Goal: Complete application form

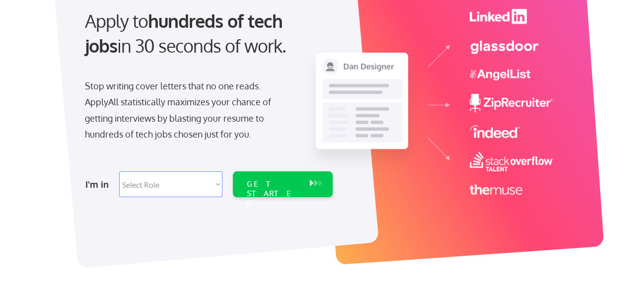
scroll to position [113, 0]
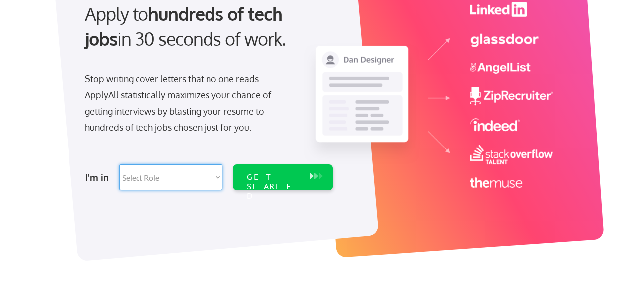
click at [162, 177] on select "Select Role Software Engineering Product Management Customer Success Sales UI/U…" at bounding box center [170, 177] width 103 height 26
select select ""hr_recruiting""
click at [119, 164] on select "Select Role Software Engineering Product Management Customer Success Sales UI/U…" at bounding box center [170, 177] width 103 height 26
click at [154, 117] on div "Stop writing cover letters that no one reads. ApplyAll statistically maximizes …" at bounding box center [187, 103] width 204 height 65
select select ""hr_recruiting""
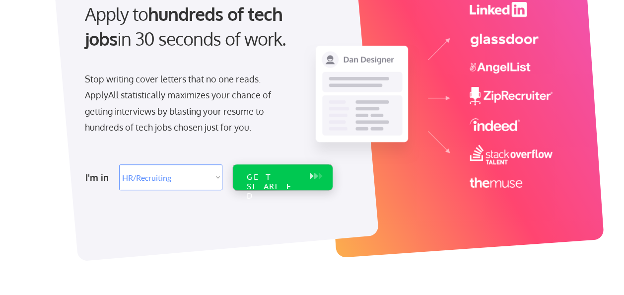
click at [250, 176] on div "GET STARTED" at bounding box center [273, 186] width 53 height 29
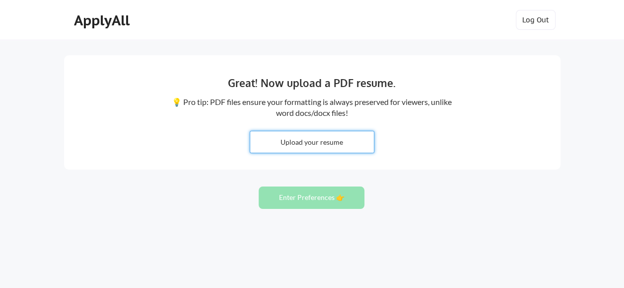
click at [344, 141] on input "file" at bounding box center [312, 141] width 124 height 21
type input "C:\fakepath\[PERSON_NAME] Resume.docx"
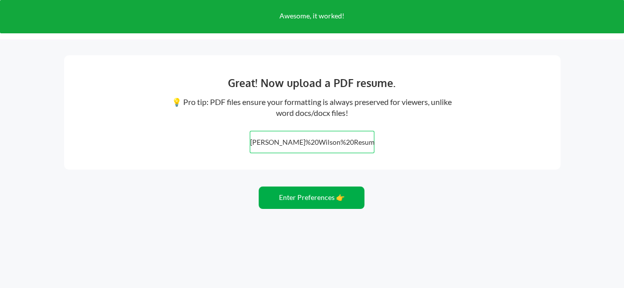
click at [340, 197] on button "Enter Preferences 👉" at bounding box center [312, 197] width 106 height 22
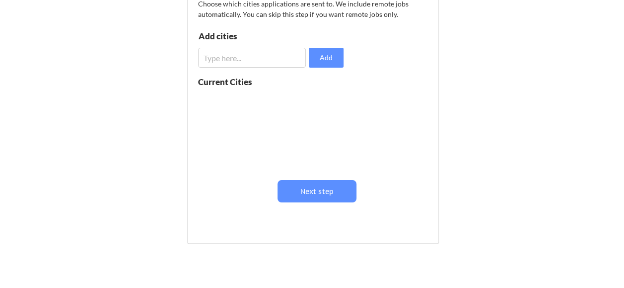
scroll to position [153, 0]
click at [233, 59] on input "input" at bounding box center [252, 57] width 108 height 20
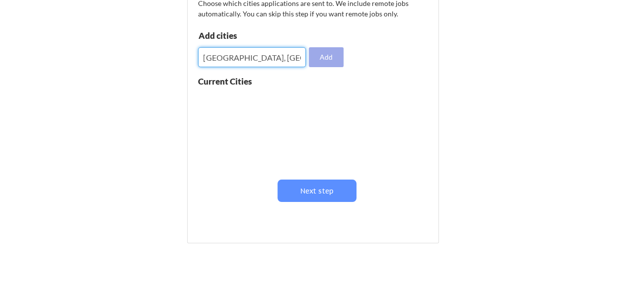
type input "Charleston, SC"
click at [333, 61] on button "Add" at bounding box center [326, 57] width 35 height 20
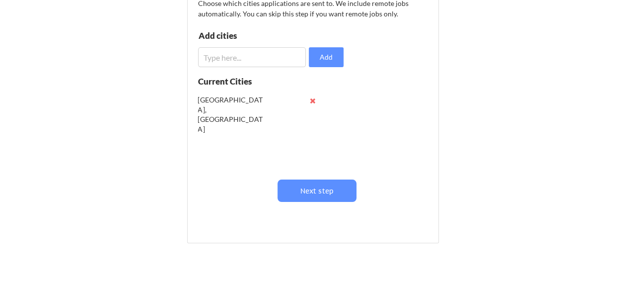
click at [284, 58] on input "input" at bounding box center [252, 57] width 108 height 20
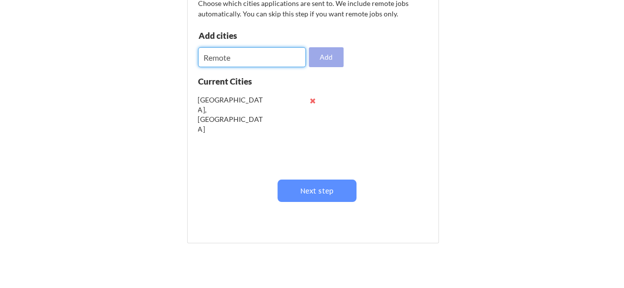
type input "Remote"
click at [325, 58] on button "Add" at bounding box center [326, 57] width 35 height 20
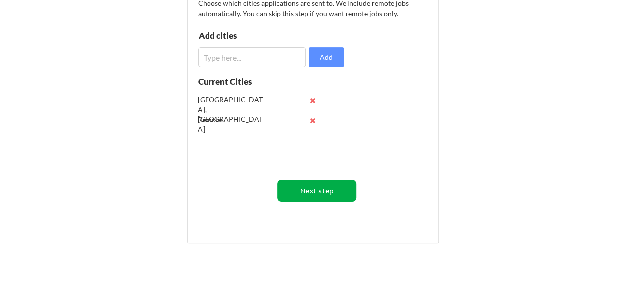
click at [336, 191] on button "Next step" at bounding box center [317, 190] width 79 height 22
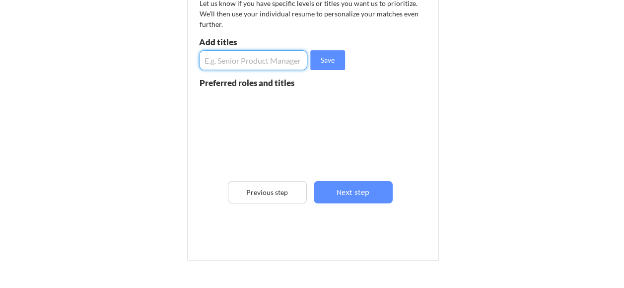
click at [261, 61] on input "input" at bounding box center [253, 60] width 109 height 20
type input "Human Resources"
click at [330, 55] on button "Save" at bounding box center [327, 60] width 35 height 20
click at [279, 63] on input "input" at bounding box center [253, 60] width 109 height 20
type input "HRBP"
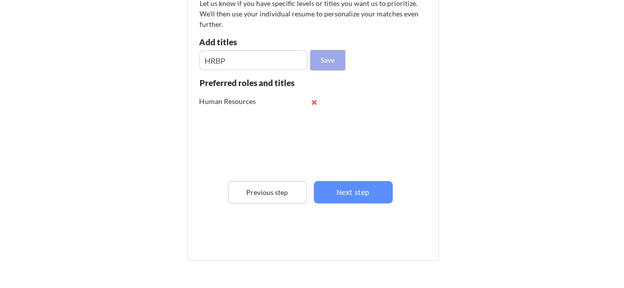
click at [325, 58] on button "Save" at bounding box center [327, 60] width 35 height 20
click at [277, 54] on input "input" at bounding box center [253, 60] width 109 height 20
type input "HR Manager"
click at [340, 54] on button "Save" at bounding box center [327, 60] width 35 height 20
click at [266, 64] on input "input" at bounding box center [253, 60] width 109 height 20
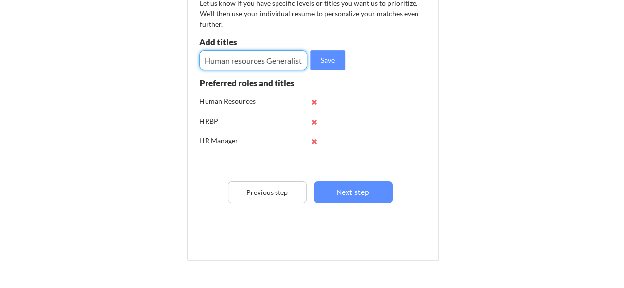
scroll to position [0, 0]
click at [234, 60] on input "input" at bounding box center [253, 60] width 109 height 20
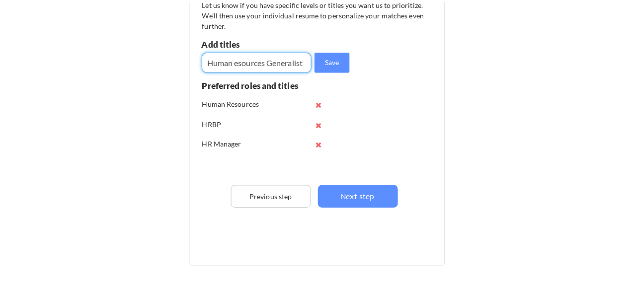
scroll to position [0, 0]
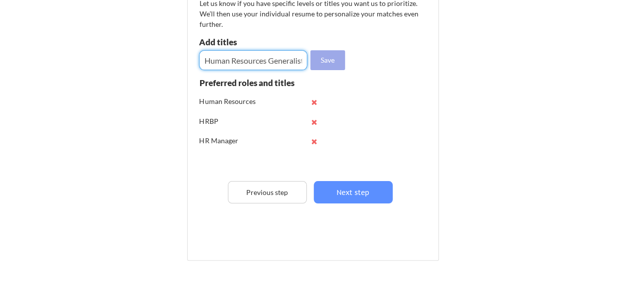
type input "Human Resources Generalist"
click at [325, 60] on button "Save" at bounding box center [327, 60] width 35 height 20
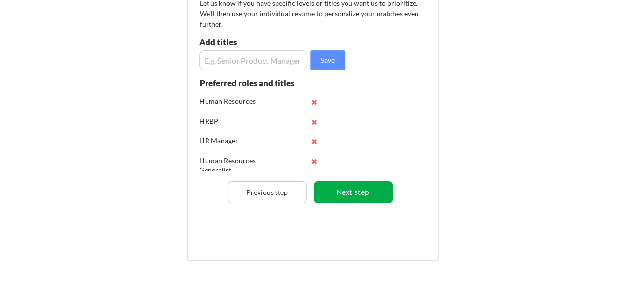
click at [365, 190] on button "Next step" at bounding box center [353, 192] width 79 height 22
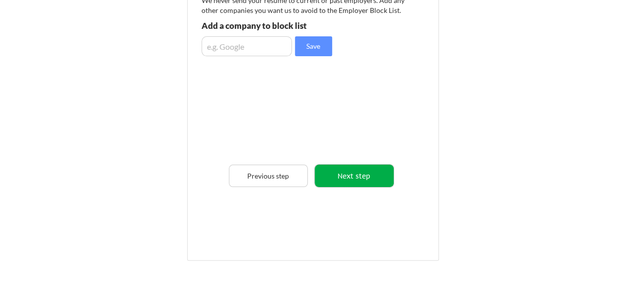
click at [351, 174] on button "Next step" at bounding box center [354, 175] width 79 height 22
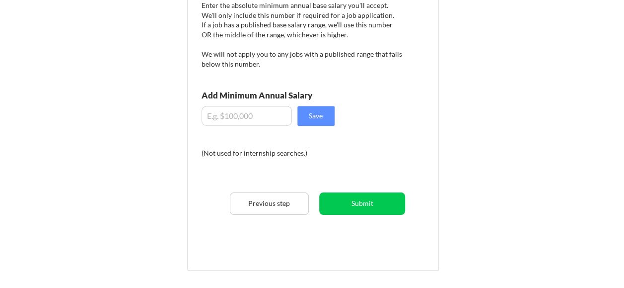
click at [263, 112] on input "input" at bounding box center [247, 116] width 90 height 20
click at [267, 113] on input "input" at bounding box center [247, 116] width 90 height 20
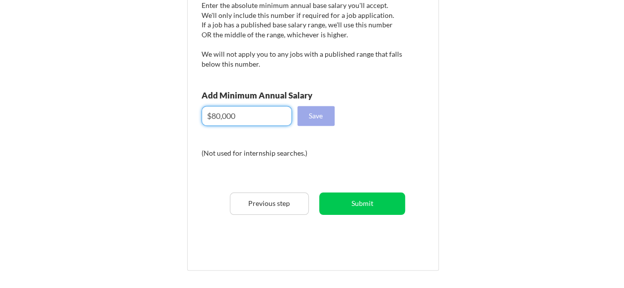
type input "$80,000"
click at [309, 122] on button "Save" at bounding box center [316, 116] width 37 height 20
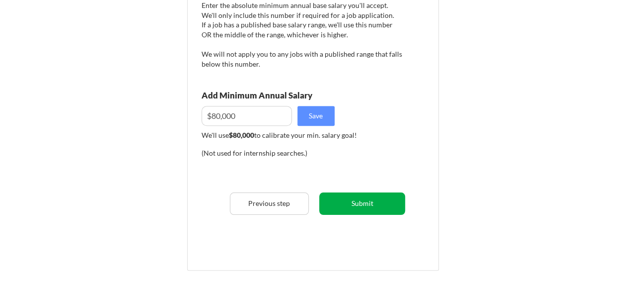
click at [368, 199] on button "Submit" at bounding box center [362, 203] width 86 height 22
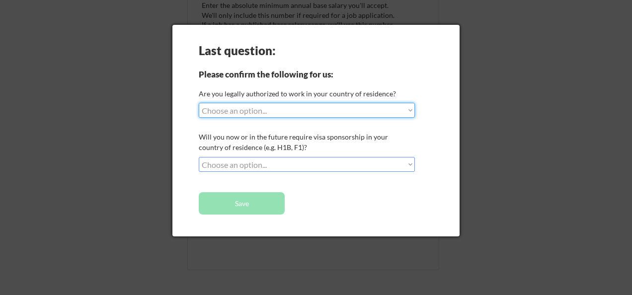
click at [326, 111] on select "Choose an option... Yes, I am a US Citizen Yes, I am a Canadian Citizen Yes, I …" at bounding box center [307, 110] width 216 height 15
select select ""yes__i_am_a_us_citizen""
click at [199, 103] on select "Choose an option... Yes, I am a US Citizen Yes, I am a Canadian Citizen Yes, I …" at bounding box center [307, 110] width 216 height 15
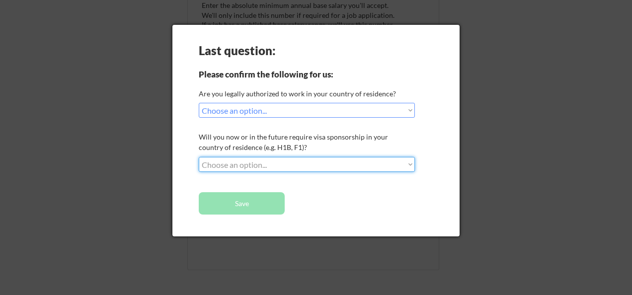
click at [341, 162] on select "Choose an option... No, I will not need sponsorship Yes, I will need sponsorship" at bounding box center [307, 164] width 216 height 15
select select ""no__i_will_not_need_sponsorship""
click at [199, 157] on select "Choose an option... No, I will not need sponsorship Yes, I will need sponsorship" at bounding box center [307, 164] width 216 height 15
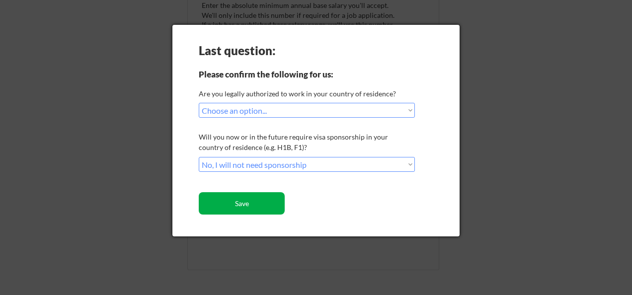
click at [270, 194] on button "Save" at bounding box center [242, 203] width 86 height 22
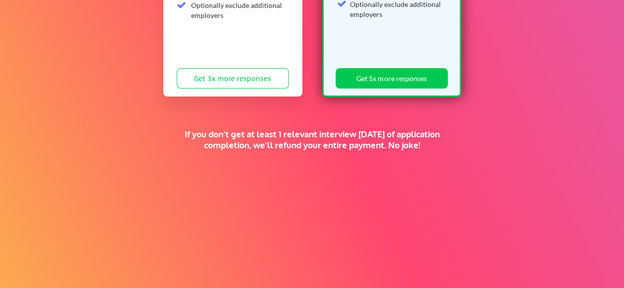
scroll to position [295, 0]
